Goal: Information Seeking & Learning: Understand process/instructions

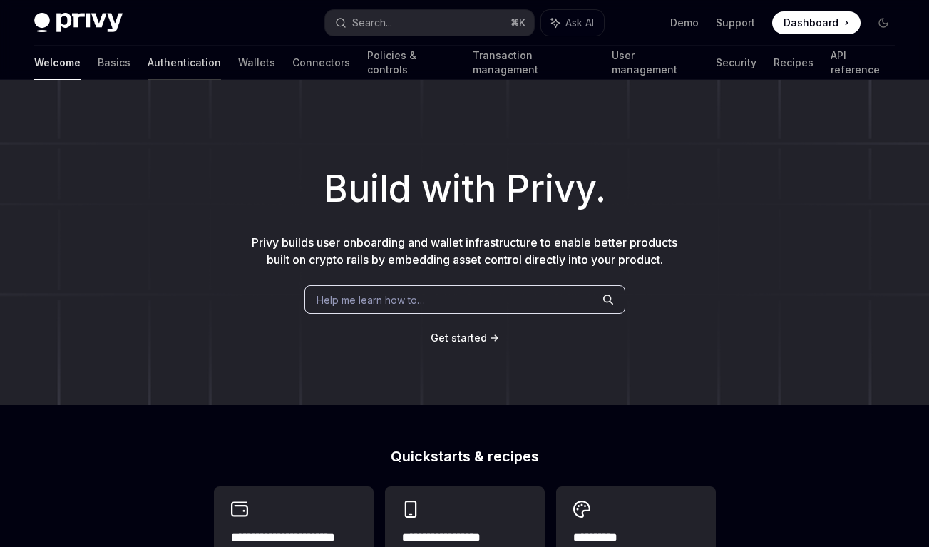
click at [148, 63] on link "Authentication" at bounding box center [184, 63] width 73 height 34
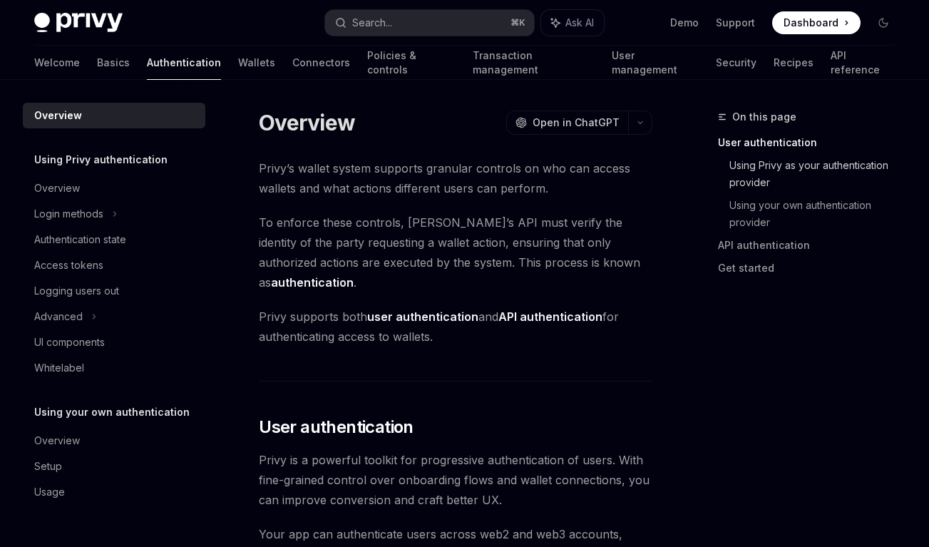
click at [767, 171] on link "Using Privy as your authentication provider" at bounding box center [817, 174] width 177 height 40
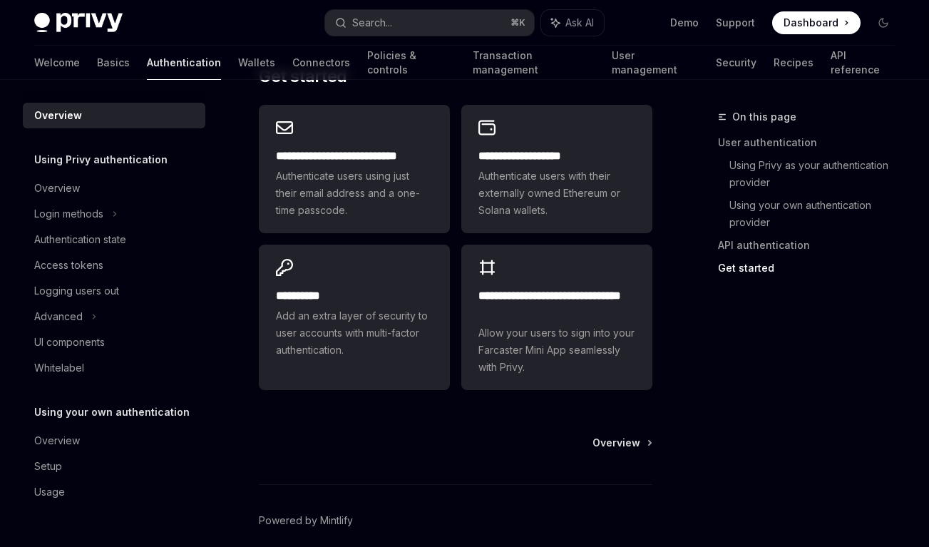
scroll to position [1354, 0]
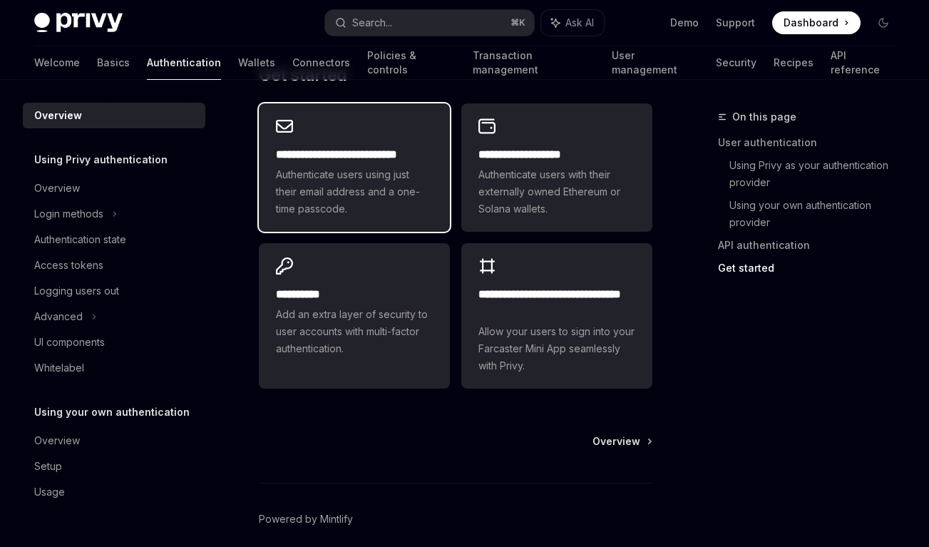
click at [390, 175] on span "Authenticate users using just their email address and a one-time passcode." at bounding box center [354, 191] width 157 height 51
type textarea "*"
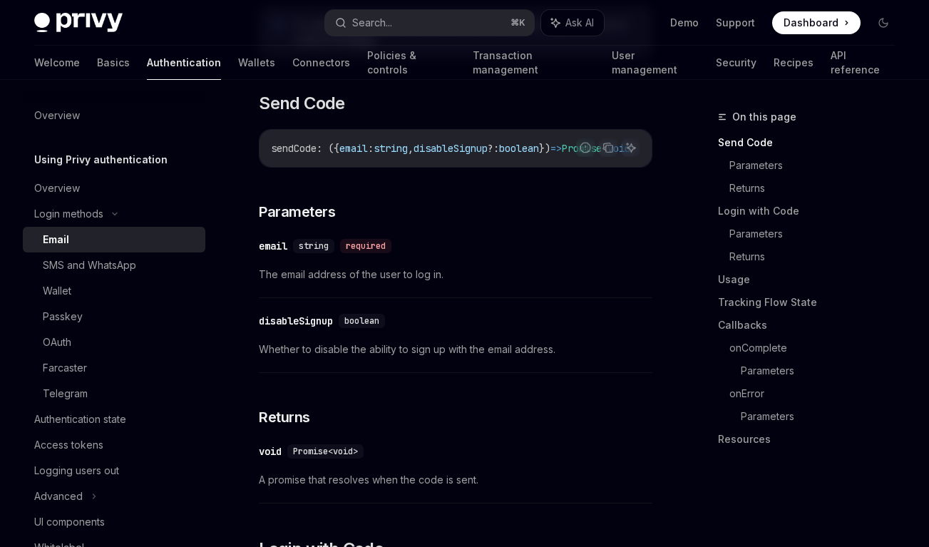
scroll to position [436, 0]
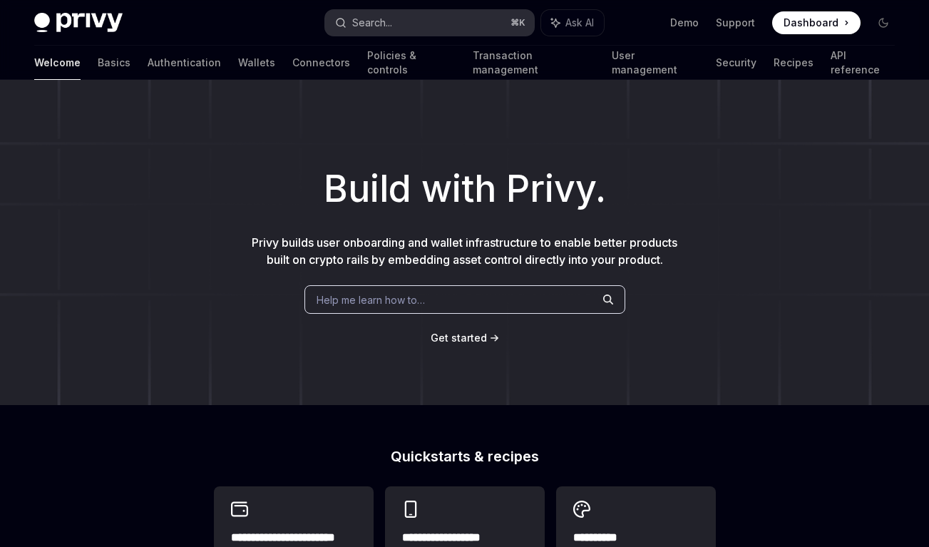
click at [472, 24] on button "Search... ⌘ K" at bounding box center [430, 23] width 210 height 26
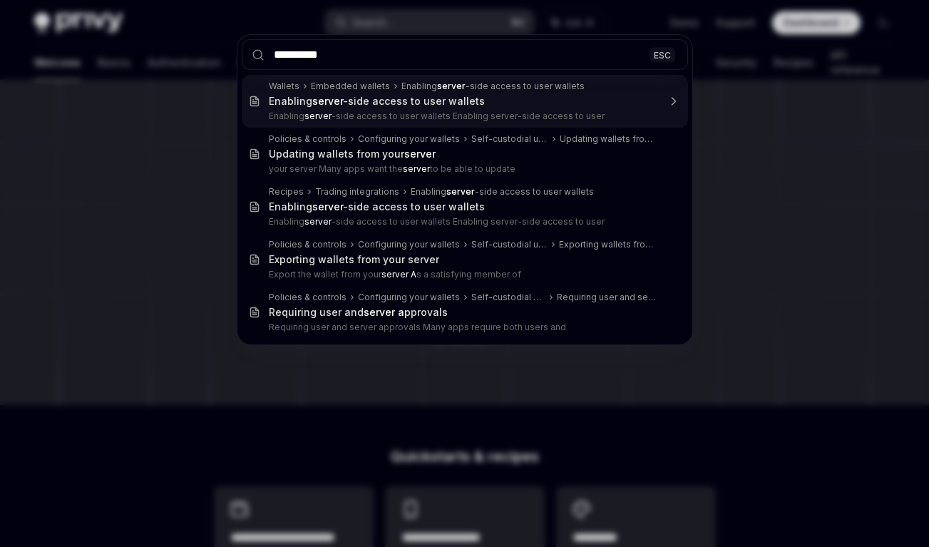
type input "**********"
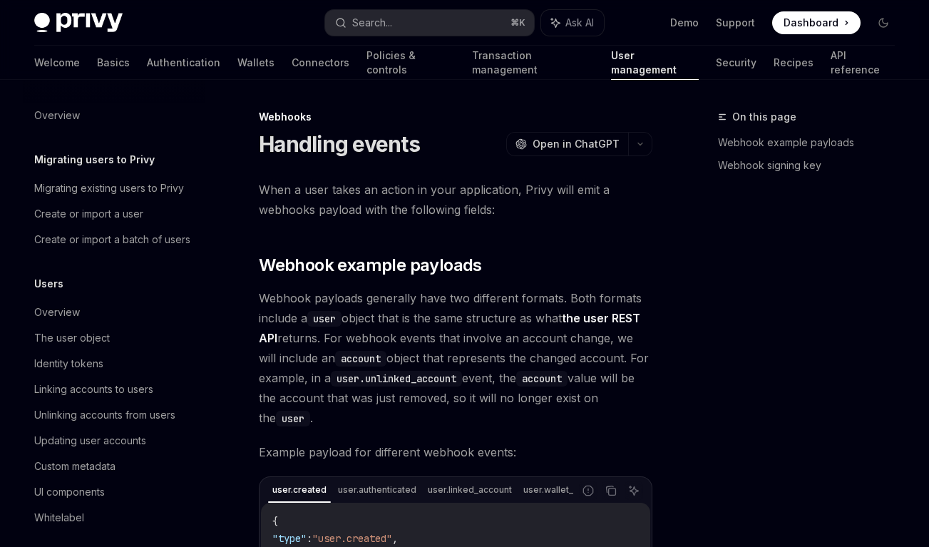
type textarea "*"
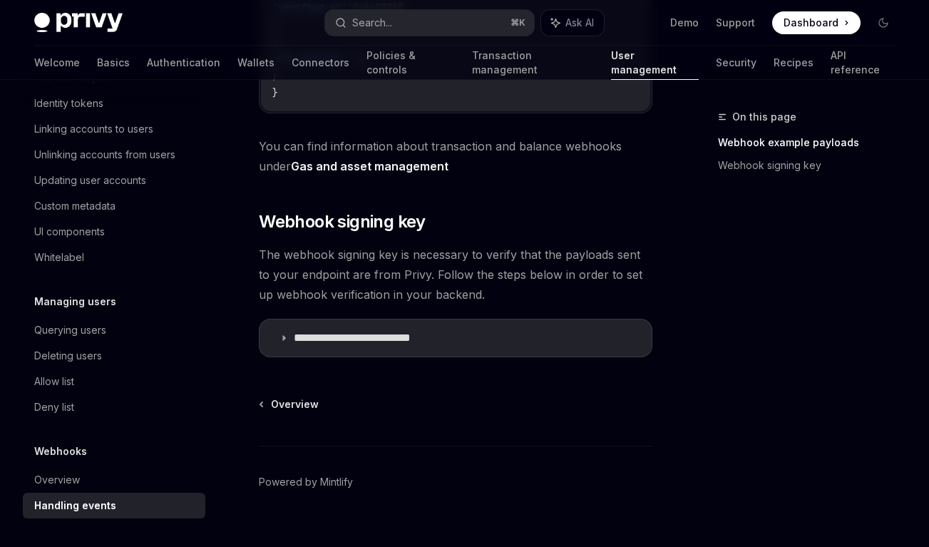
scroll to position [764, 0]
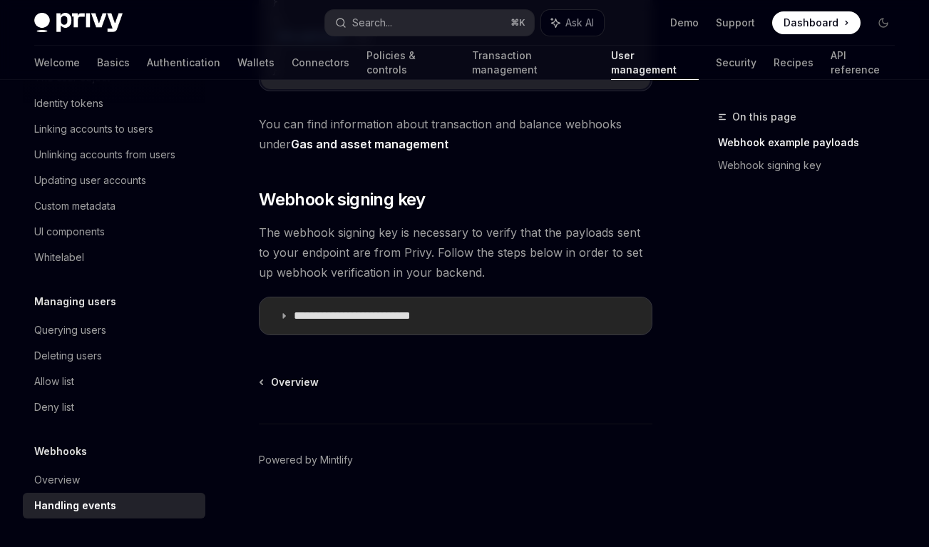
click at [282, 318] on icon at bounding box center [283, 316] width 9 height 9
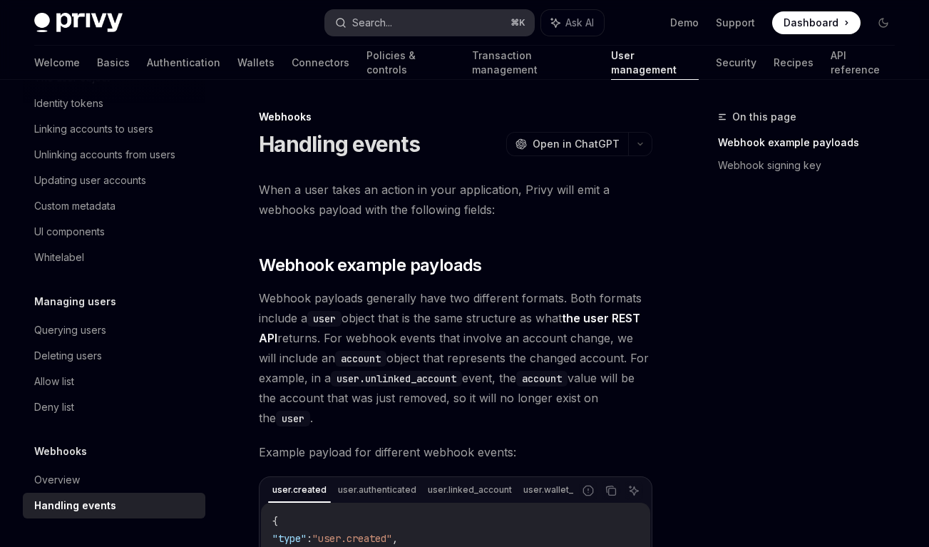
click at [440, 25] on button "Search... ⌘ K" at bounding box center [430, 23] width 210 height 26
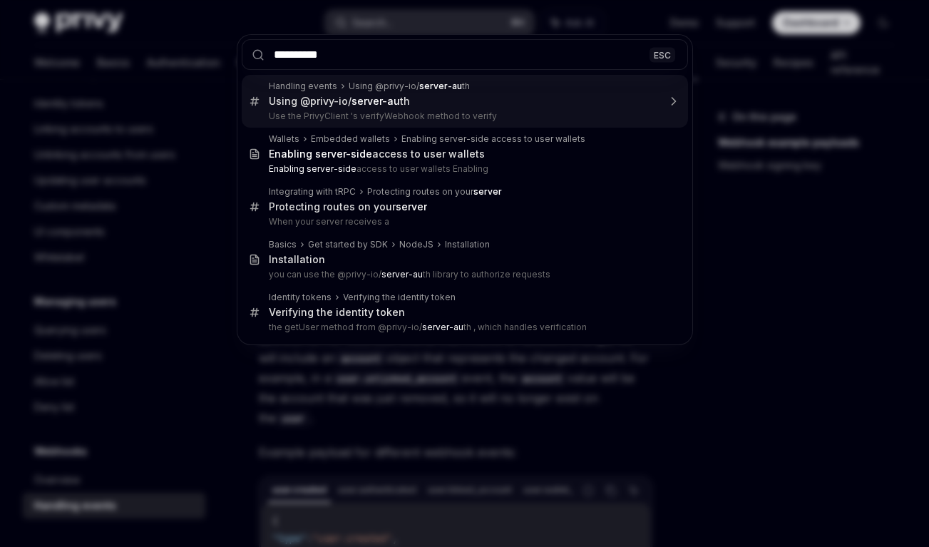
type input "**********"
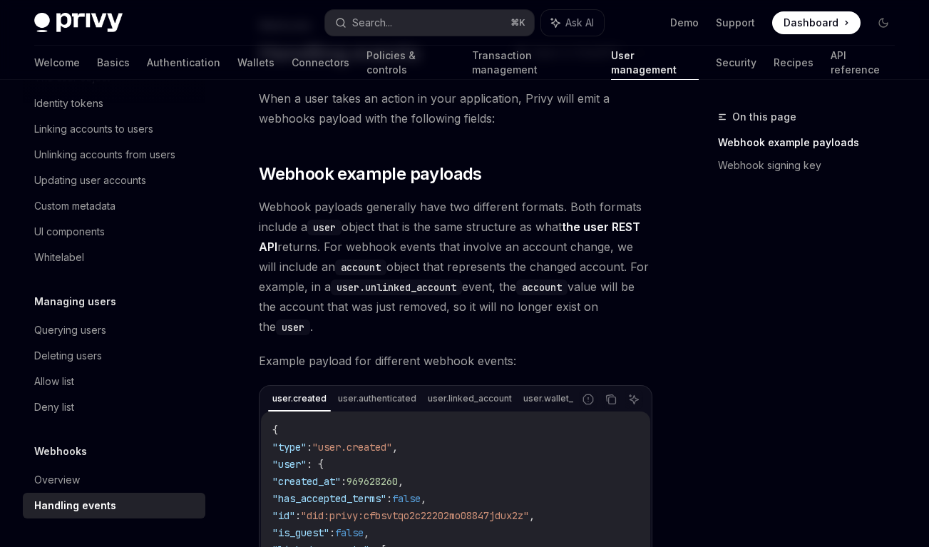
scroll to position [15, 0]
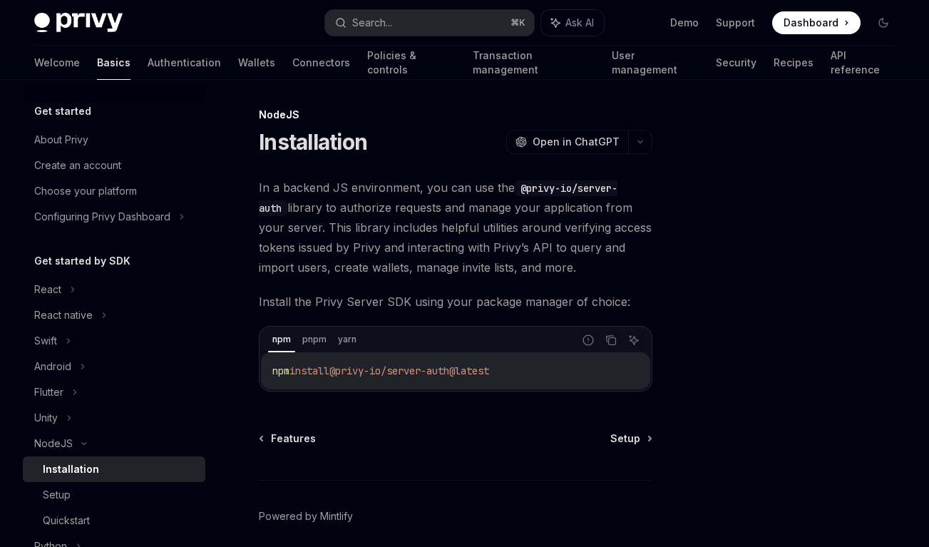
scroll to position [4, 0]
click at [629, 437] on span "Setup" at bounding box center [625, 437] width 30 height 14
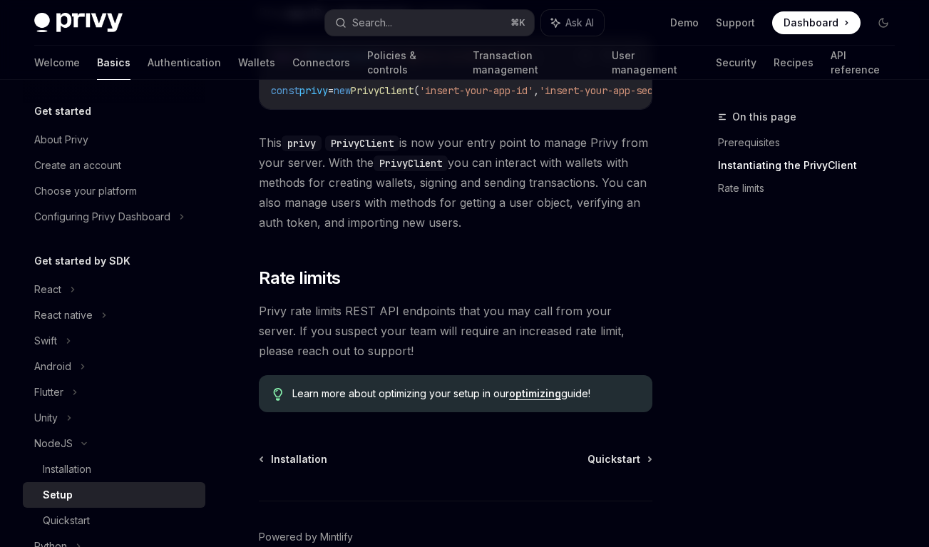
scroll to position [378, 0]
click at [622, 463] on span "Quickstart" at bounding box center [613, 460] width 53 height 14
type textarea "*"
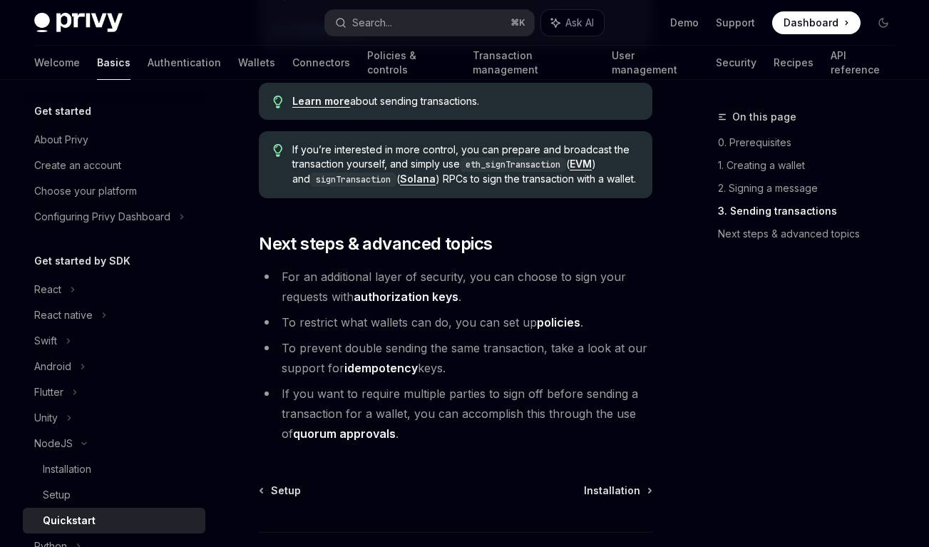
scroll to position [1549, 0]
click at [768, 236] on link "Next steps & advanced topics" at bounding box center [812, 233] width 188 height 23
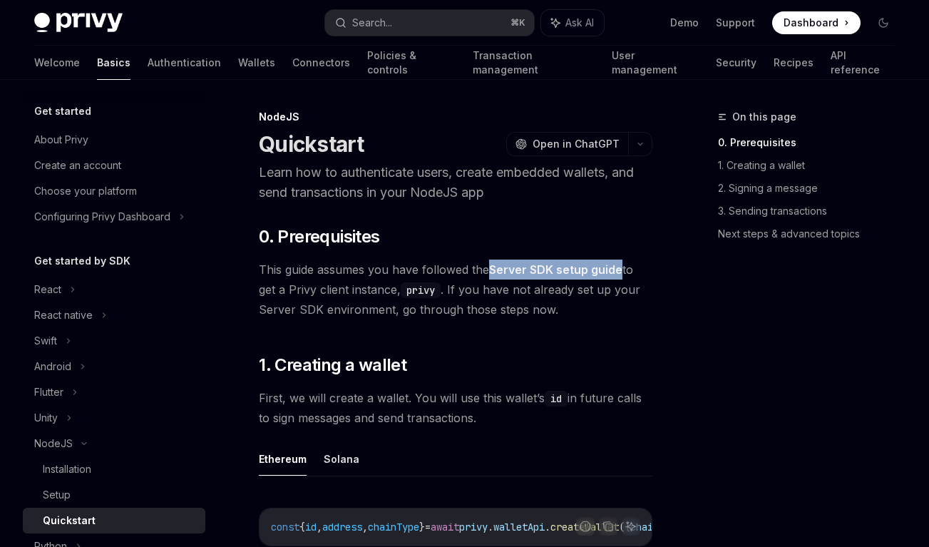
click at [816, 28] on span "Dashboard" at bounding box center [810, 23] width 55 height 14
